Goal: Task Accomplishment & Management: Manage account settings

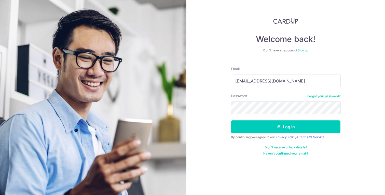
click at [231, 121] on button "Log in" at bounding box center [286, 127] width 110 height 13
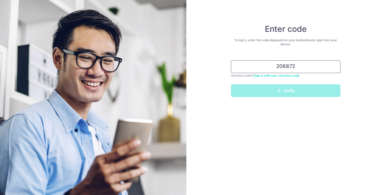
type input "206872"
click at [231, 84] on button "Verify" at bounding box center [286, 90] width 110 height 13
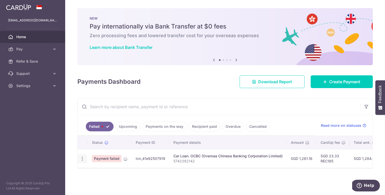
click at [84, 158] on icon "button" at bounding box center [82, 158] width 5 height 5
click at [95, 169] on link "Update payment" at bounding box center [104, 173] width 53 height 12
radio input "true"
type input "1,261.16"
type input "5742392142"
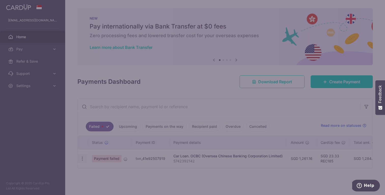
type input "REC185"
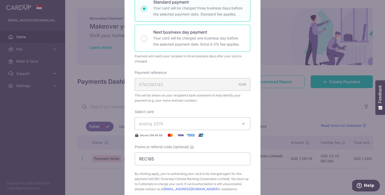
scroll to position [98, 0]
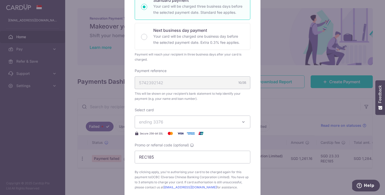
click at [193, 124] on span "ending 3376" at bounding box center [188, 122] width 98 height 6
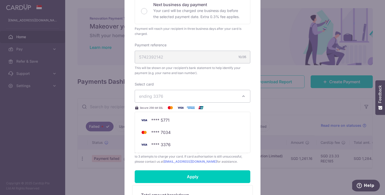
scroll to position [124, 0]
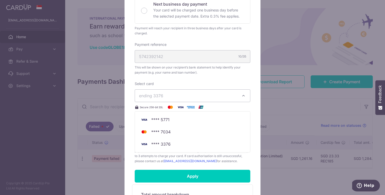
click at [128, 141] on div "Edit payment By clicking apply, you will make changes to all payments to OCBC (…" at bounding box center [193, 82] width 136 height 339
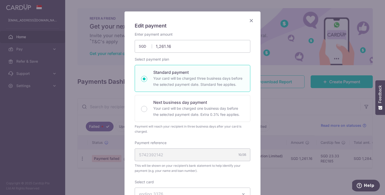
scroll to position [0, 0]
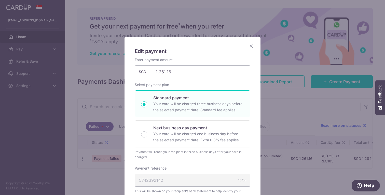
click at [252, 46] on icon "Close" at bounding box center [251, 46] width 6 height 6
